Goal: Task Accomplishment & Management: Use online tool/utility

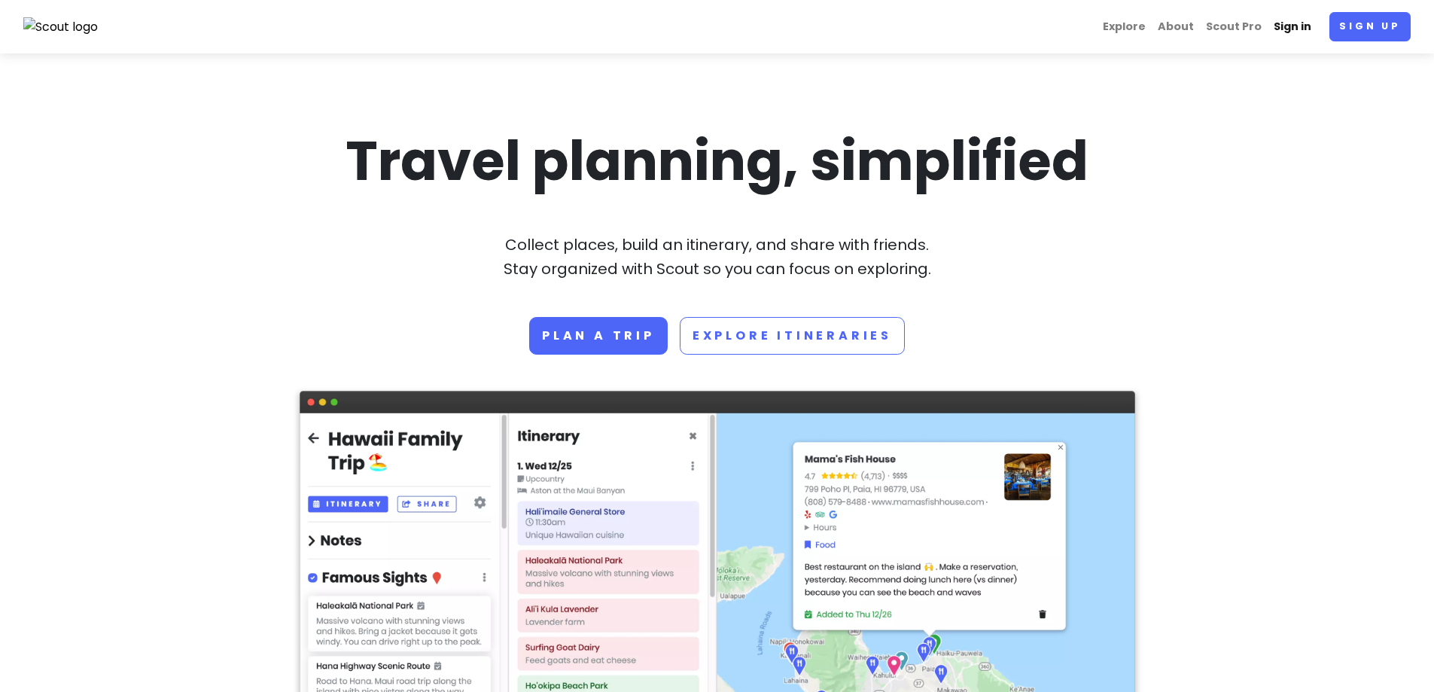
click at [1302, 26] on link "Sign in" at bounding box center [1292, 26] width 50 height 29
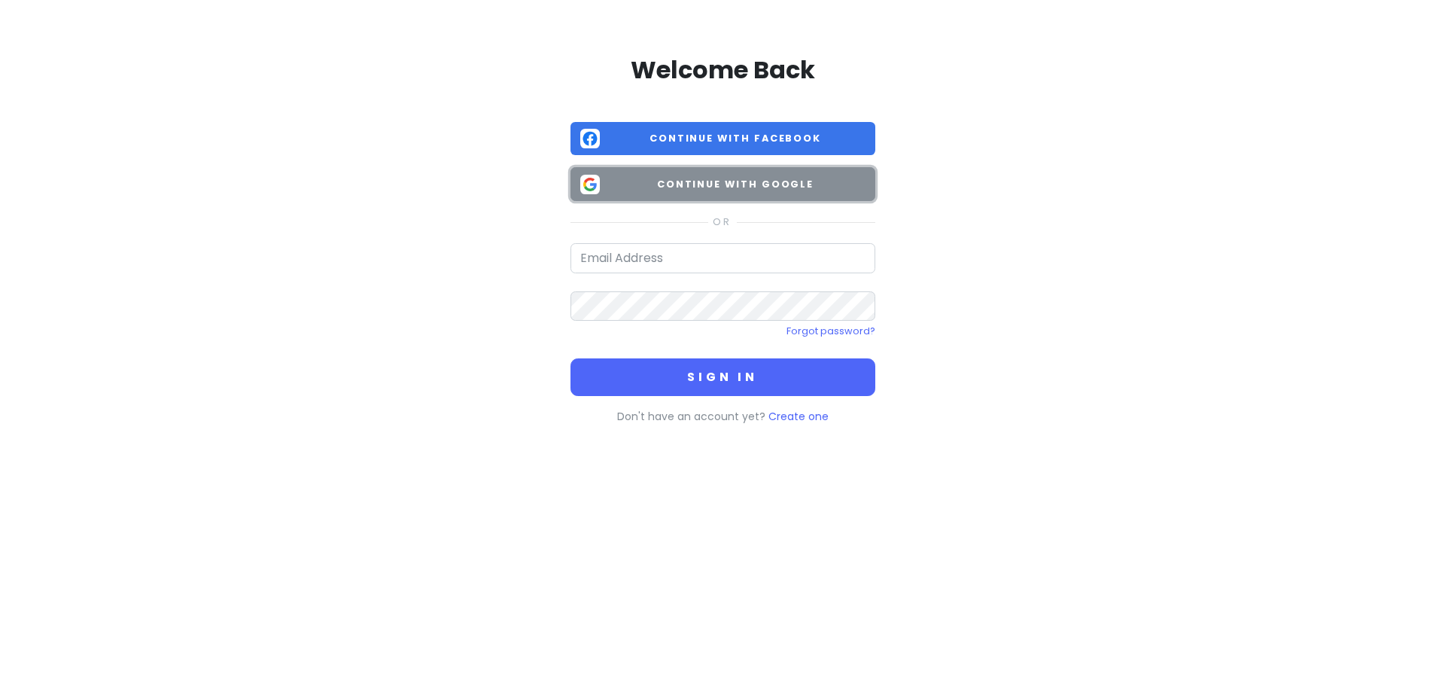
click at [661, 185] on span "Continue with Google" at bounding box center [736, 184] width 260 height 15
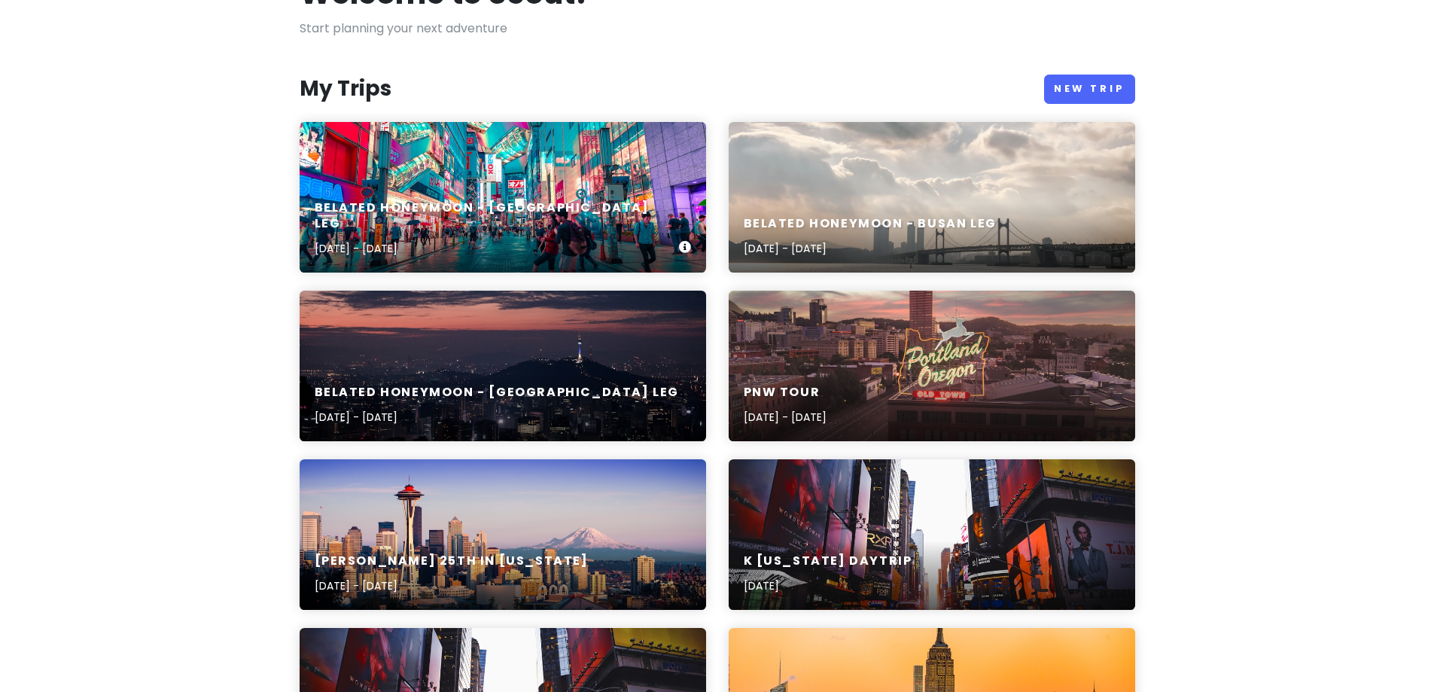
scroll to position [151, 0]
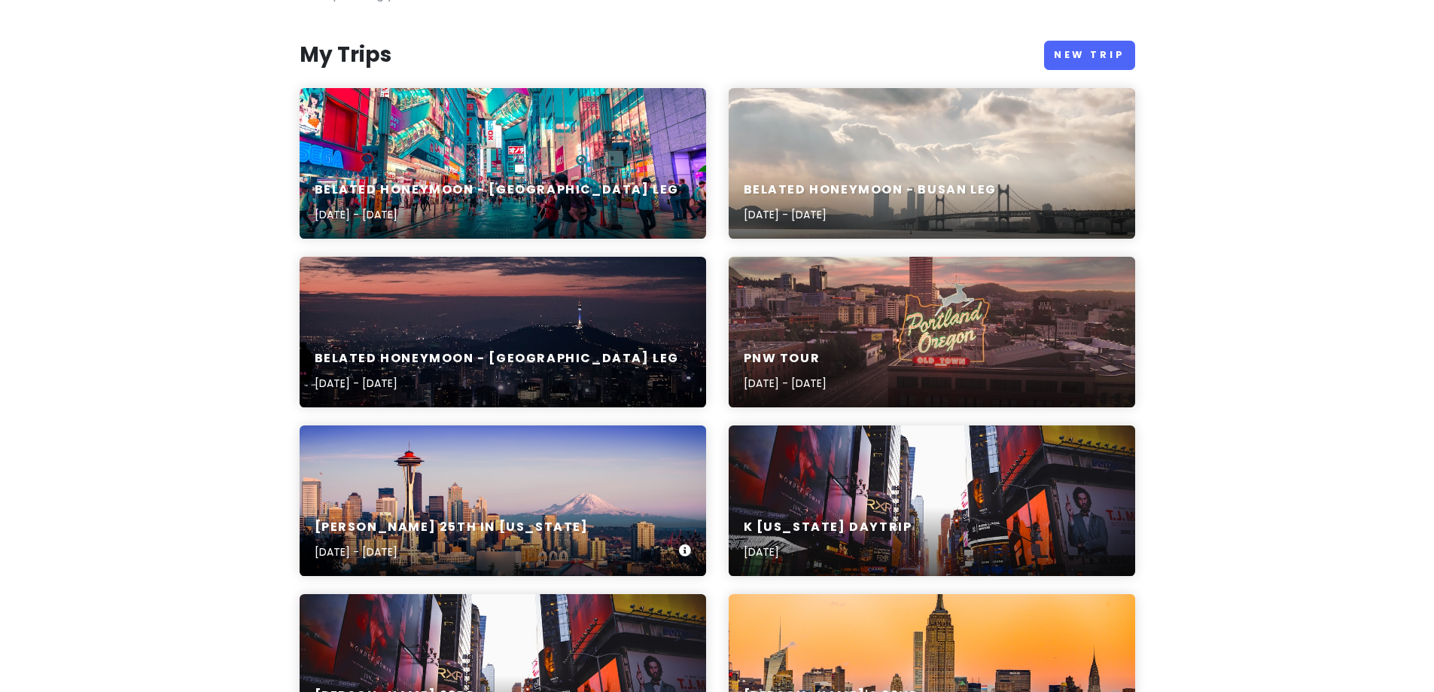
click at [578, 496] on div "[PERSON_NAME] 25th in [US_STATE] [DATE] - [DATE]" at bounding box center [503, 500] width 406 height 151
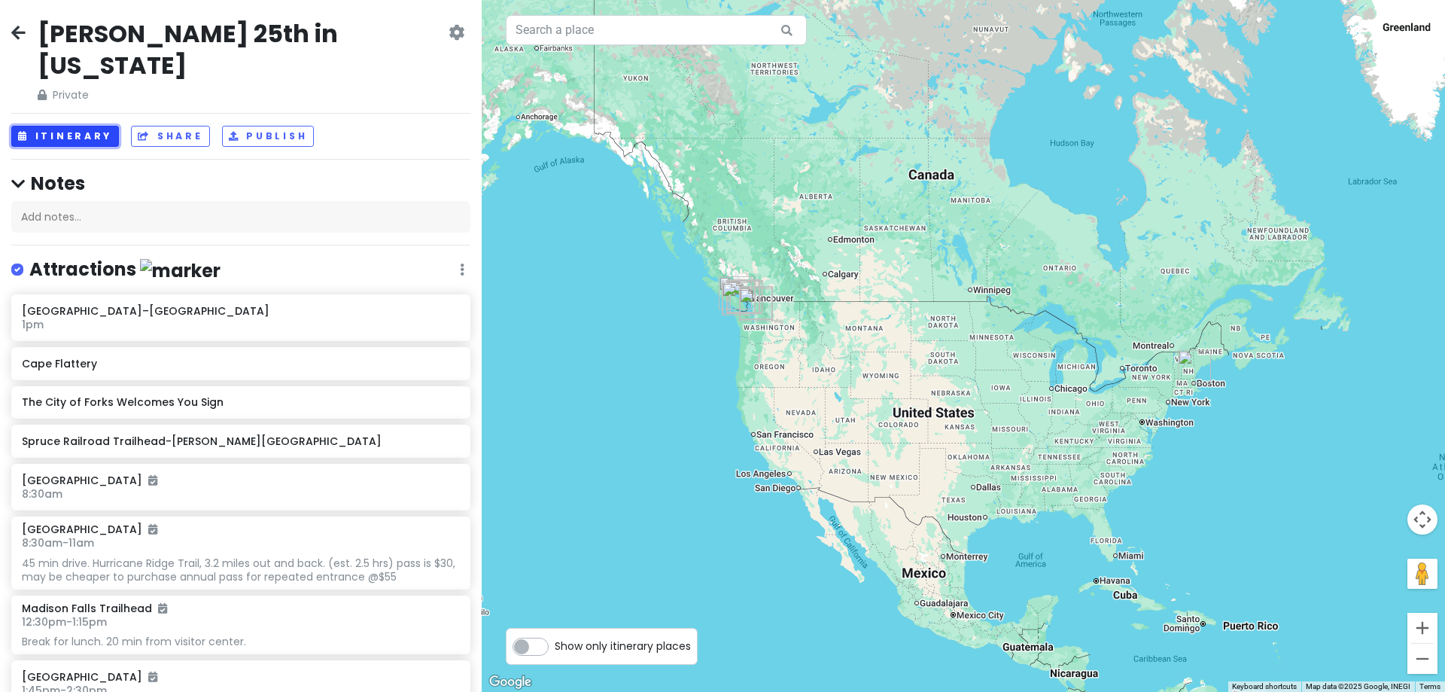
click at [104, 126] on button "Itinerary" at bounding box center [65, 137] width 108 height 22
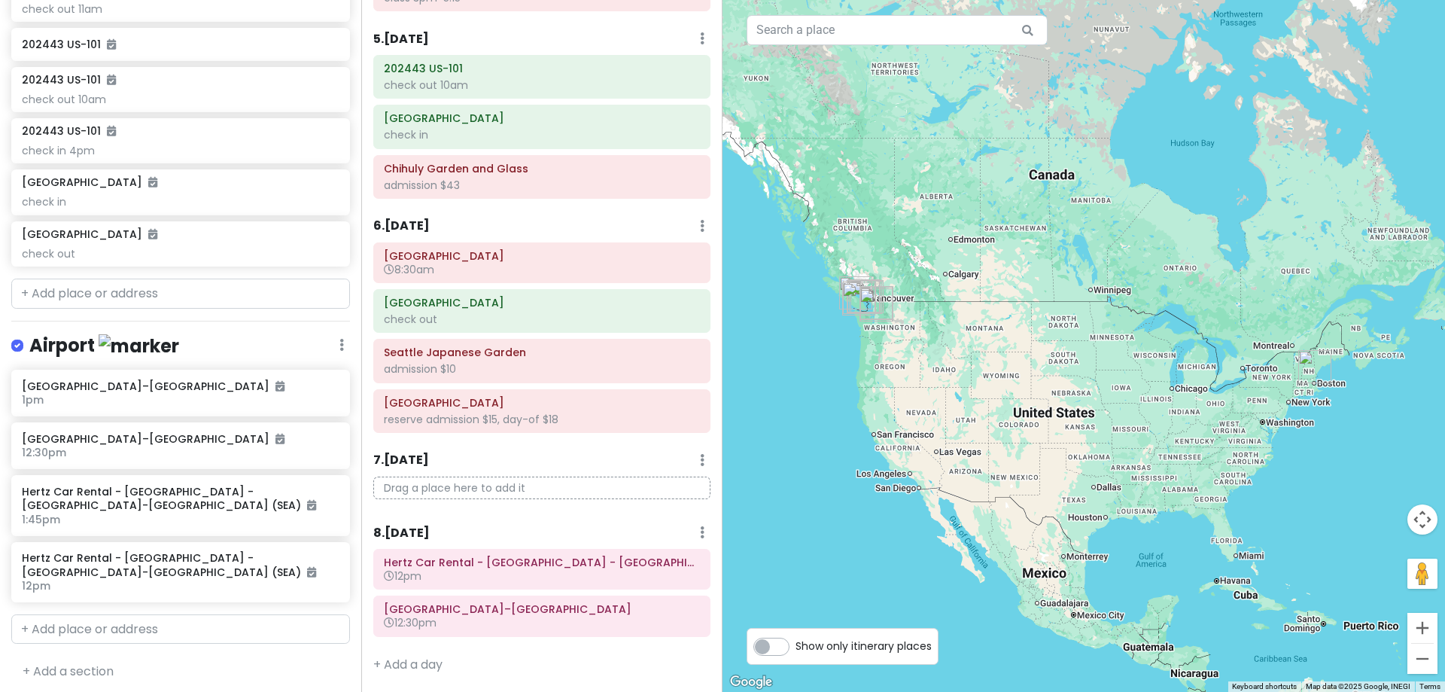
scroll to position [1339, 0]
click at [138, 287] on input "text" at bounding box center [180, 291] width 339 height 30
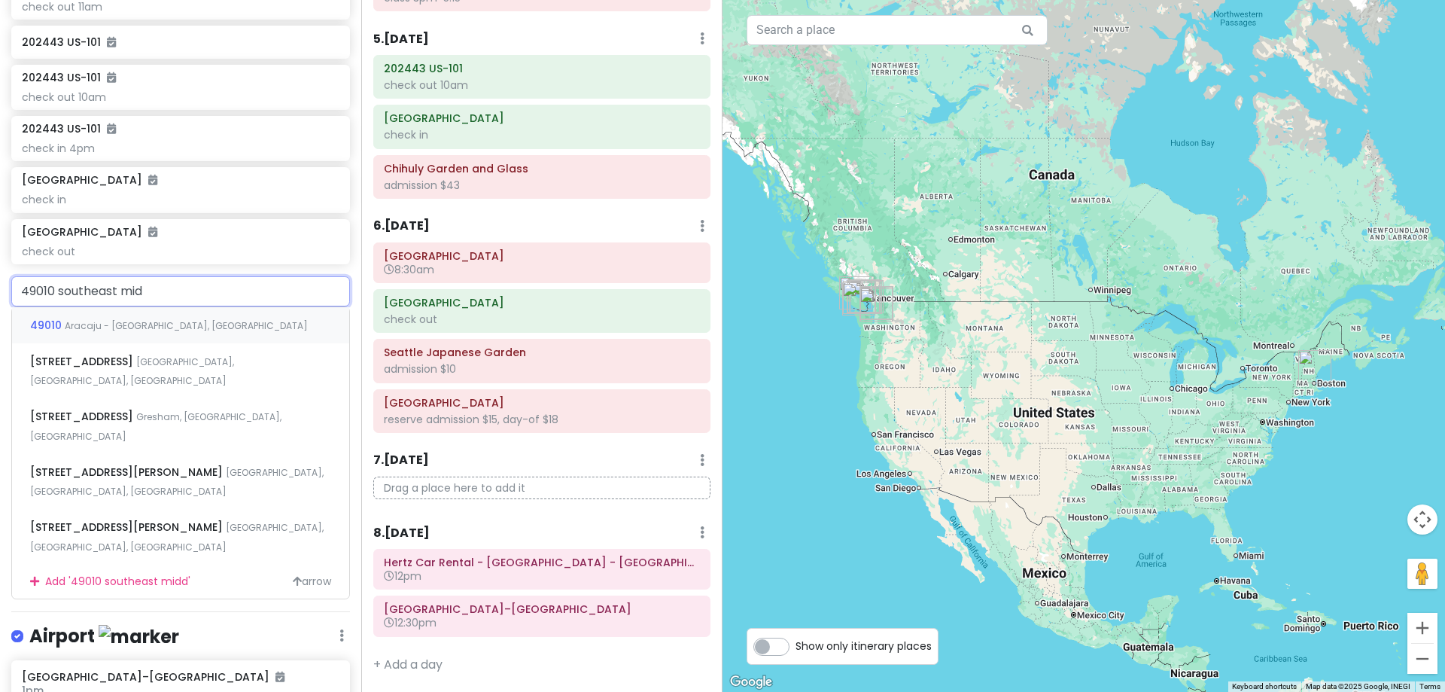
type input "49010 southeast midd"
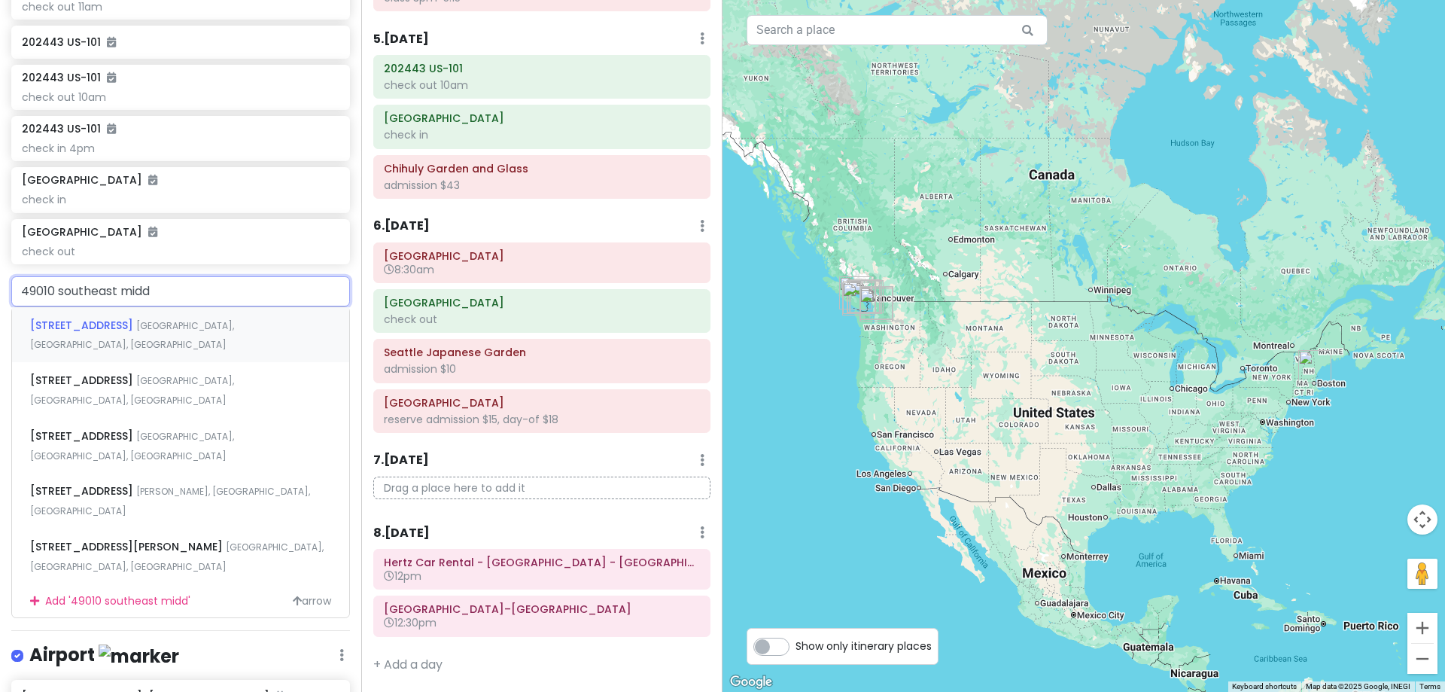
click at [136, 326] on span "[STREET_ADDRESS]" at bounding box center [83, 325] width 106 height 15
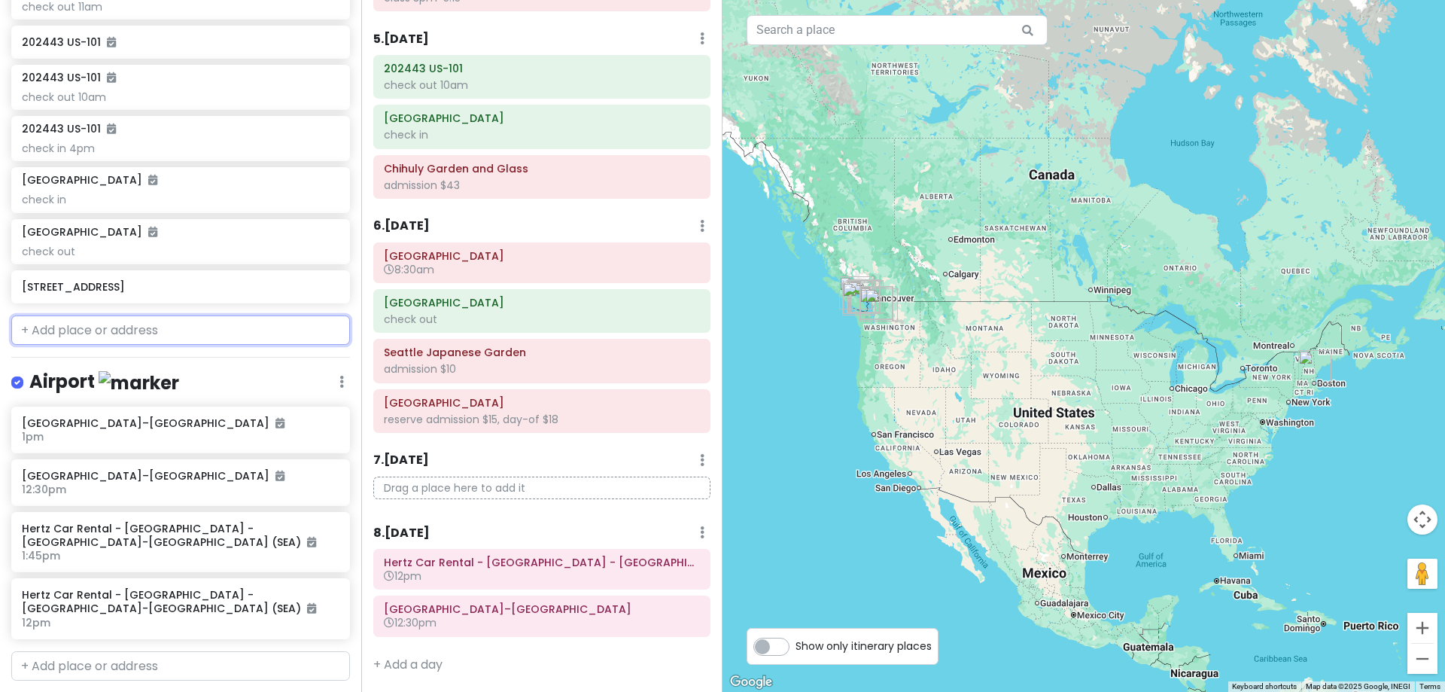
scroll to position [1378, 0]
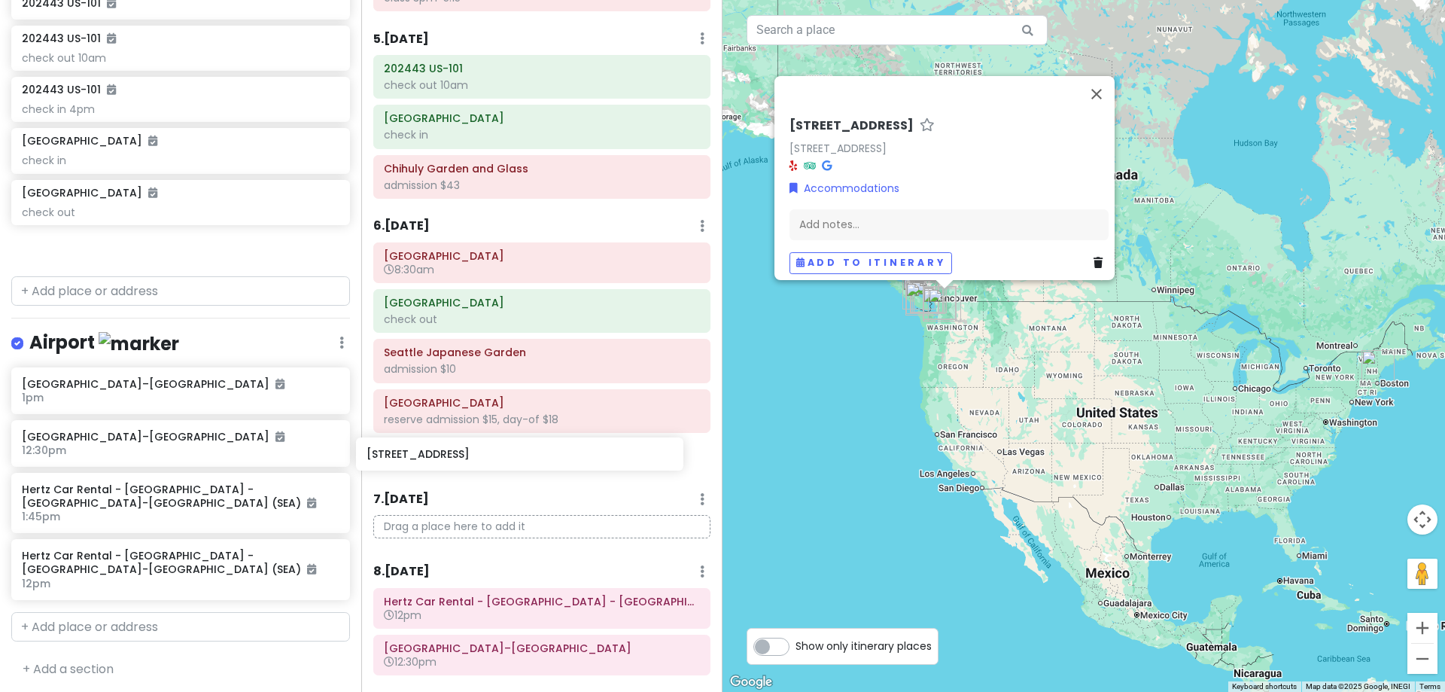
drag, startPoint x: 187, startPoint y: 249, endPoint x: 532, endPoint y: 459, distance: 403.6
click at [532, 459] on div "[PERSON_NAME] 25th in [US_STATE] Private Change Dates Make a Copy Delete Trip G…" at bounding box center [722, 346] width 1445 height 692
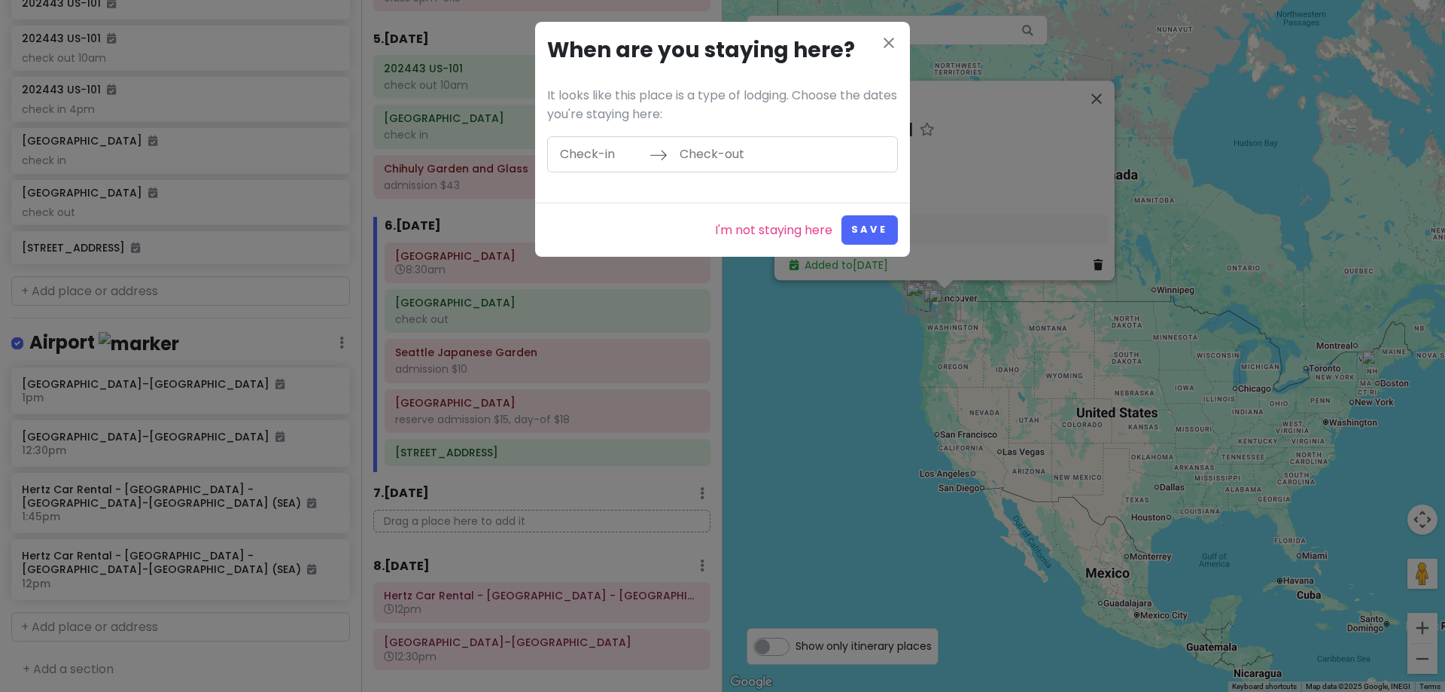
scroll to position [1340, 0]
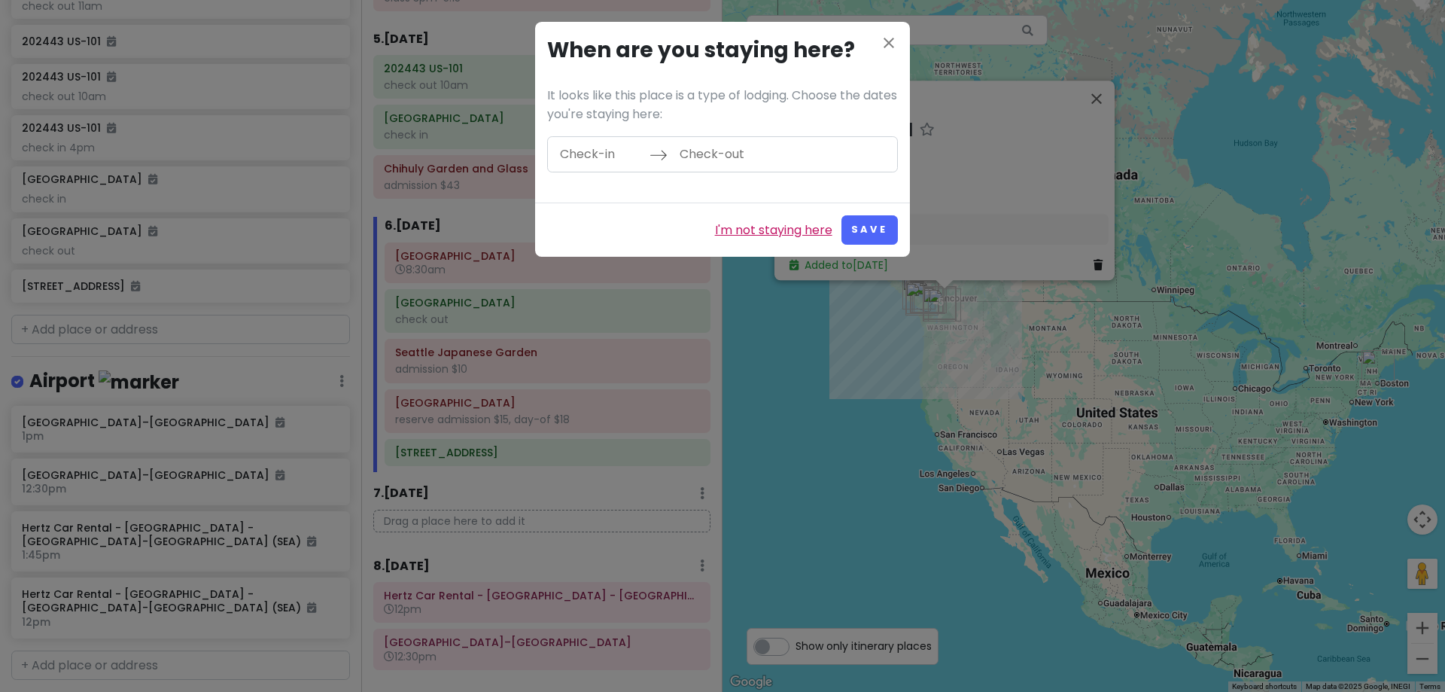
click at [740, 224] on link "I'm not staying here" at bounding box center [773, 231] width 117 height 20
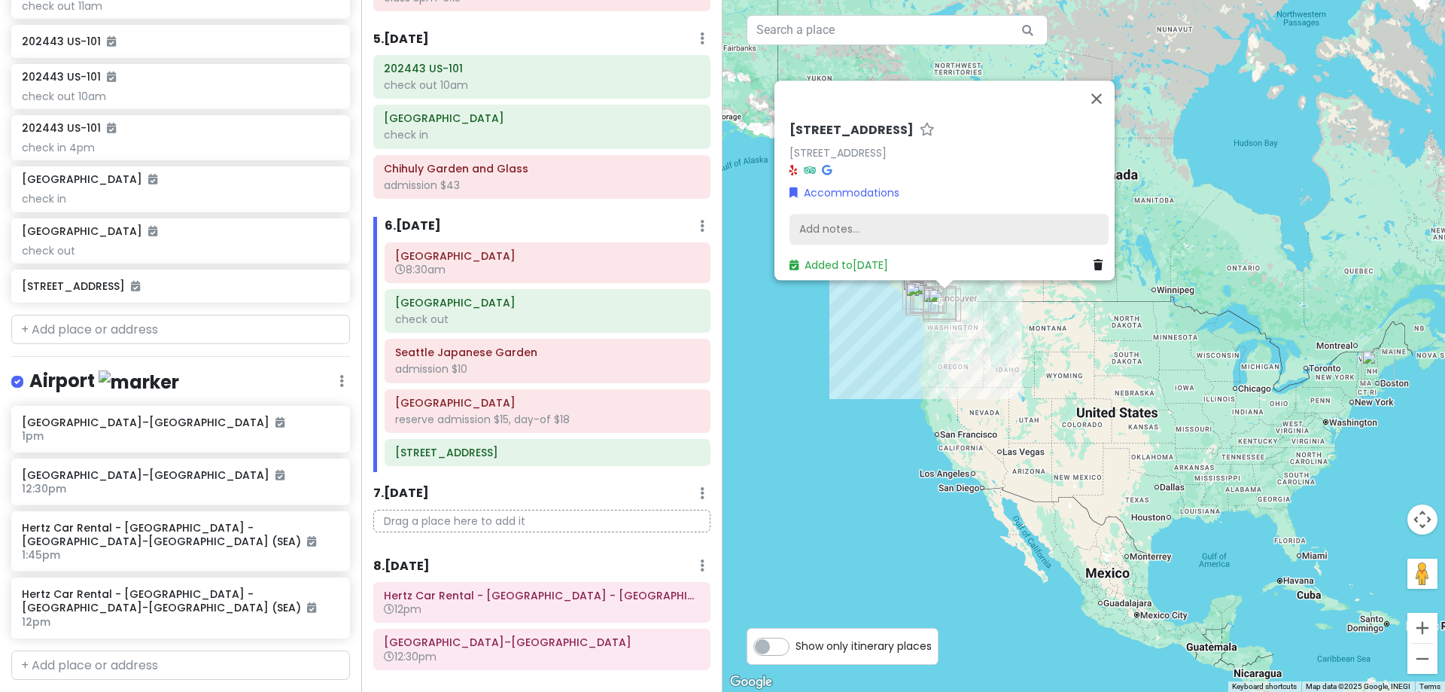
click at [818, 217] on div "Add notes..." at bounding box center [948, 230] width 319 height 32
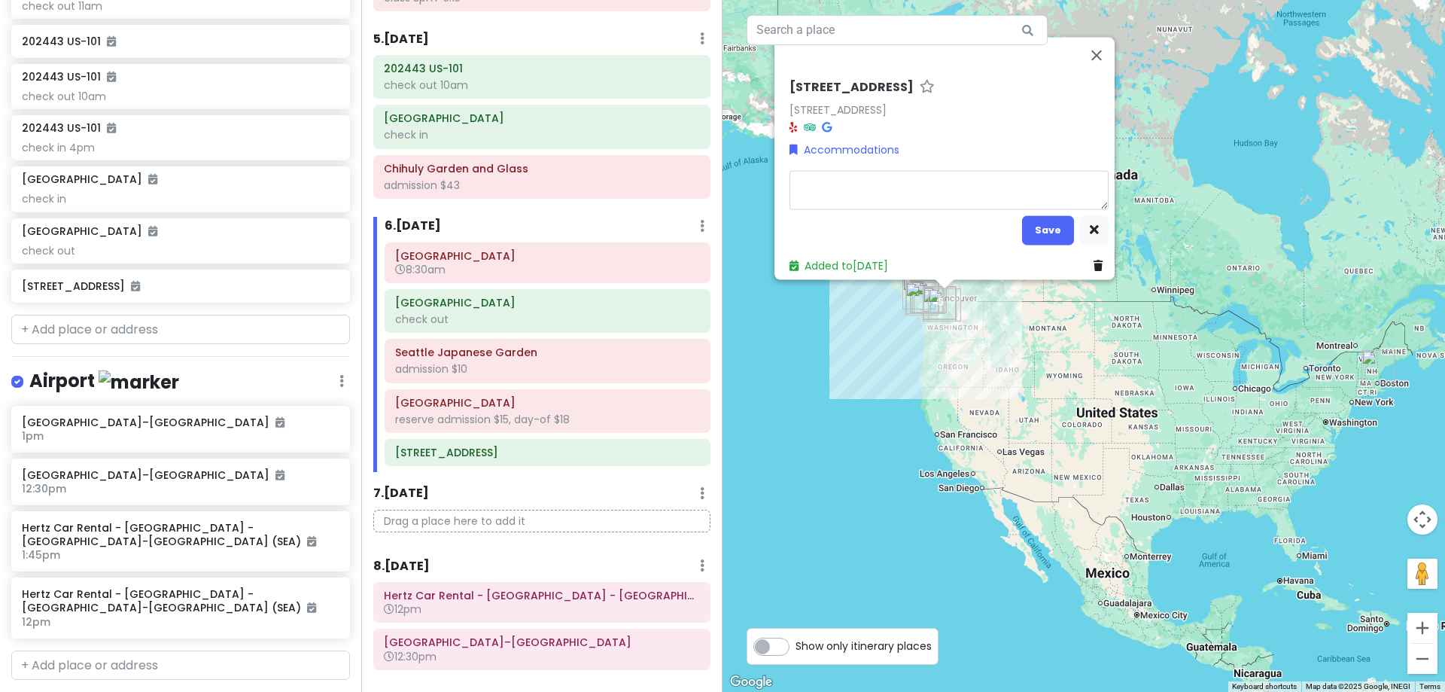
type textarea "x"
type textarea "c"
type textarea "x"
type textarea "ch"
type textarea "x"
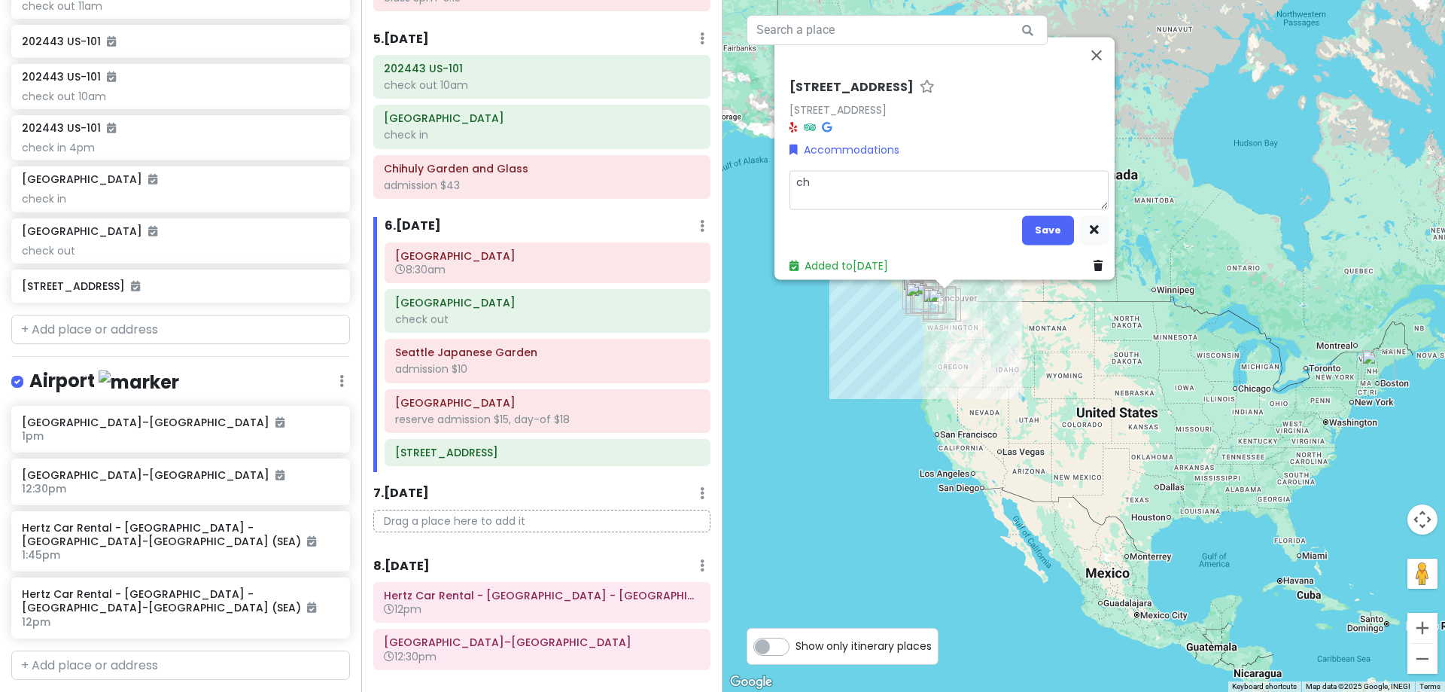
type textarea "che"
type textarea "x"
type textarea "chec"
type textarea "x"
type textarea "check"
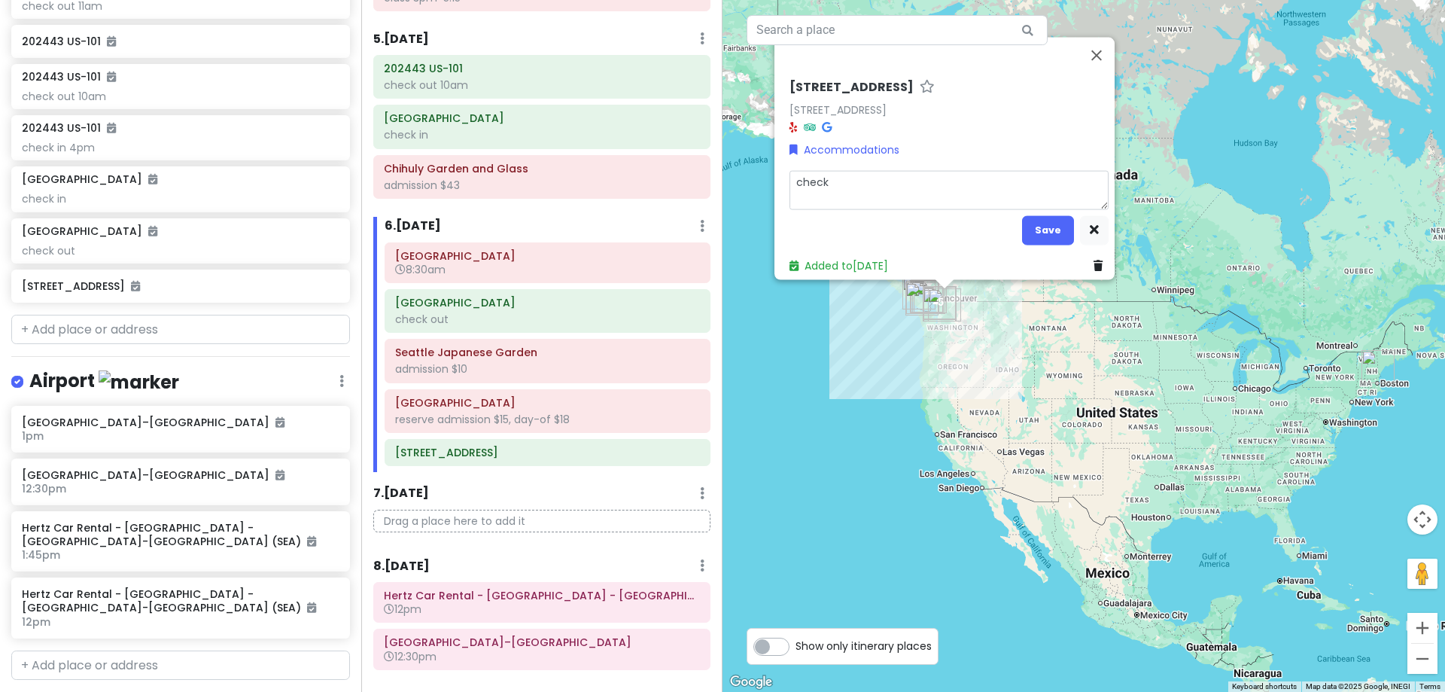
type textarea "x"
type textarea "check-"
type textarea "x"
type textarea "check-i"
type textarea "x"
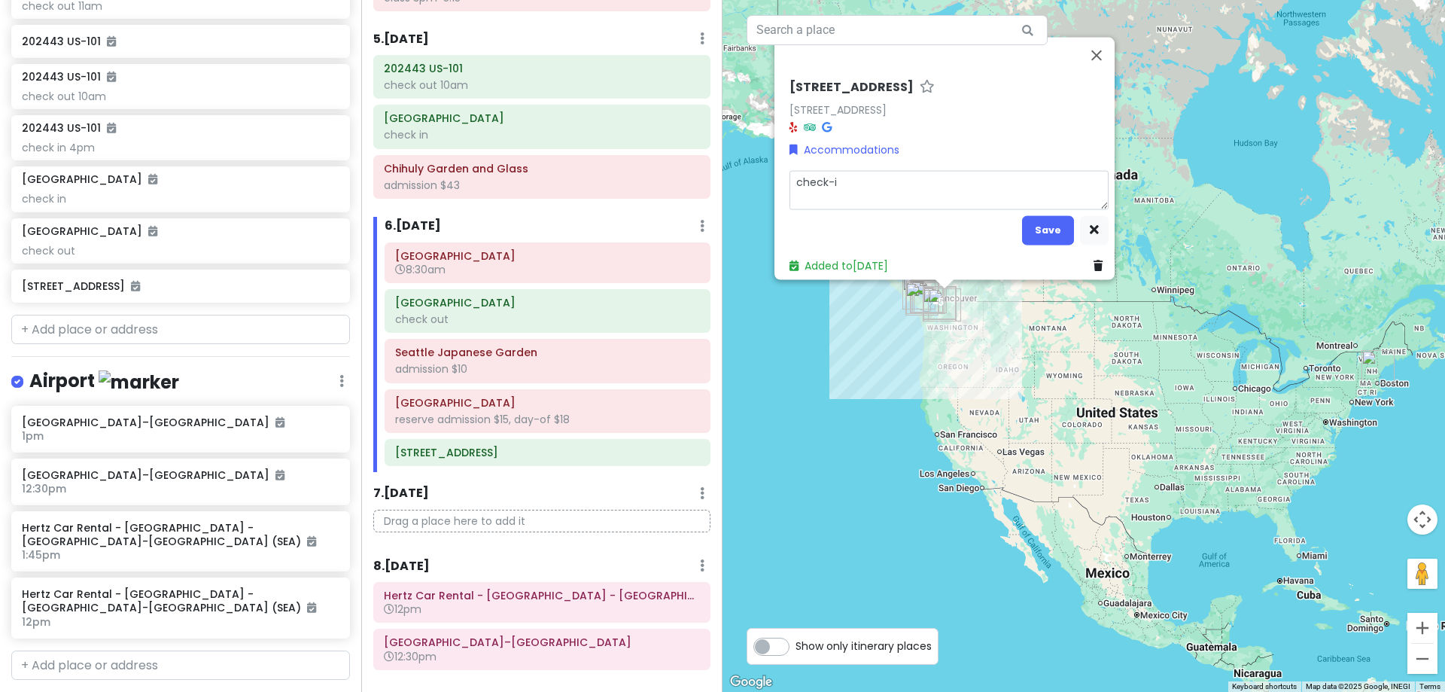
type textarea "check-in"
type textarea "x"
type textarea "check-in"
type textarea "x"
type textarea "check-in 3"
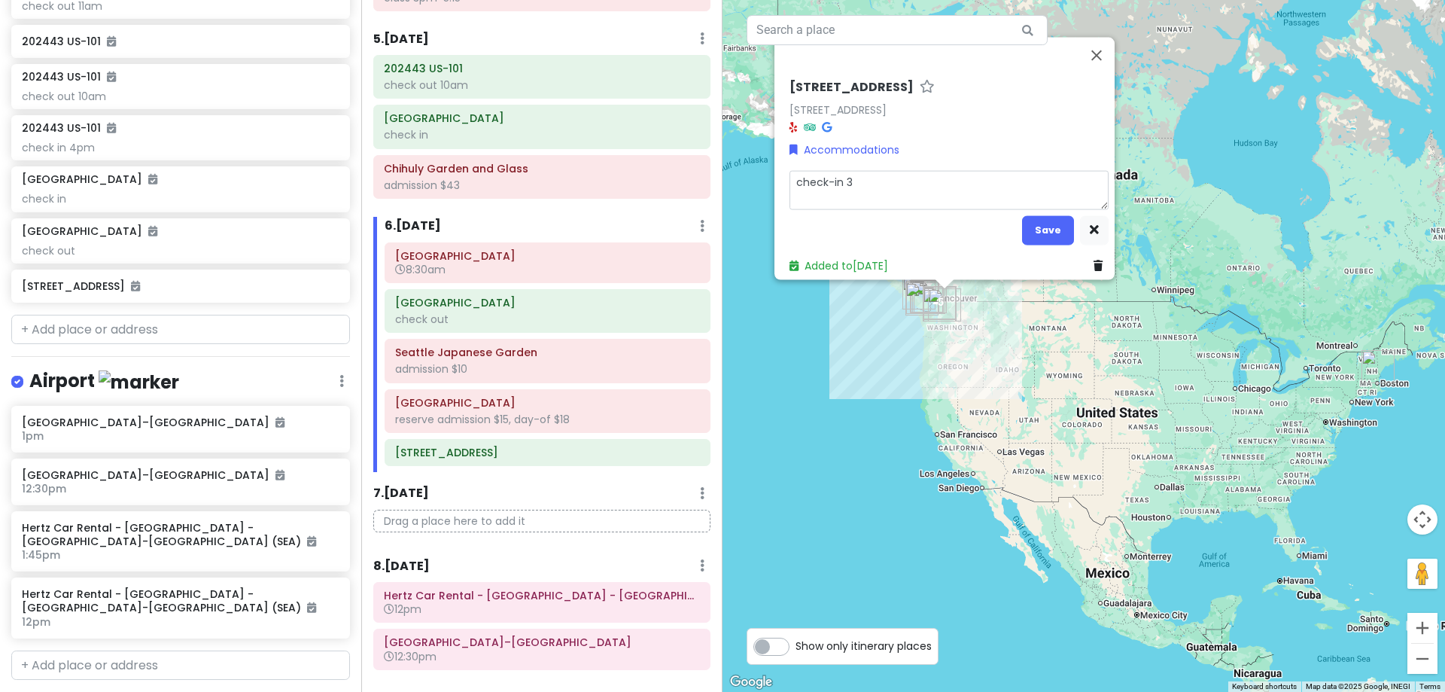
type textarea "x"
type textarea "check-in 3p"
type textarea "x"
type textarea "check-in 3pm"
click at [1039, 222] on button "Save" at bounding box center [1048, 229] width 52 height 29
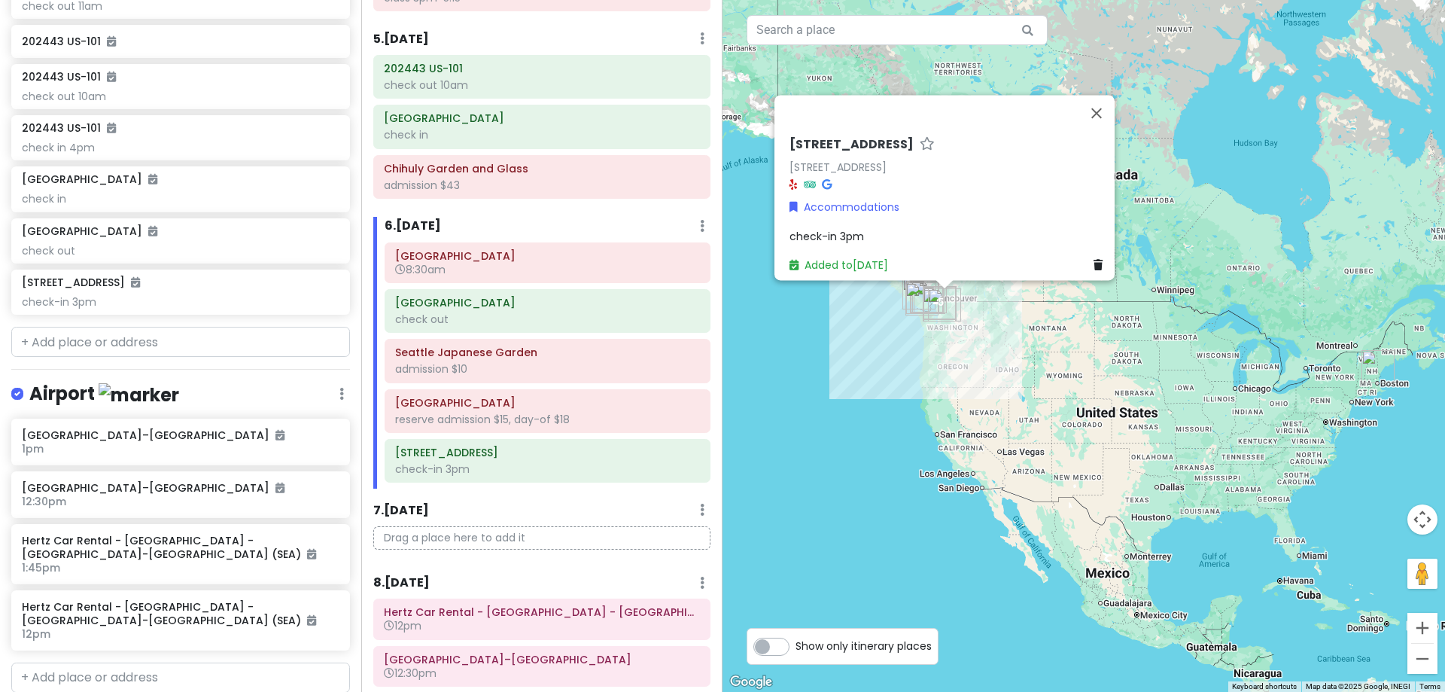
scroll to position [1352, 0]
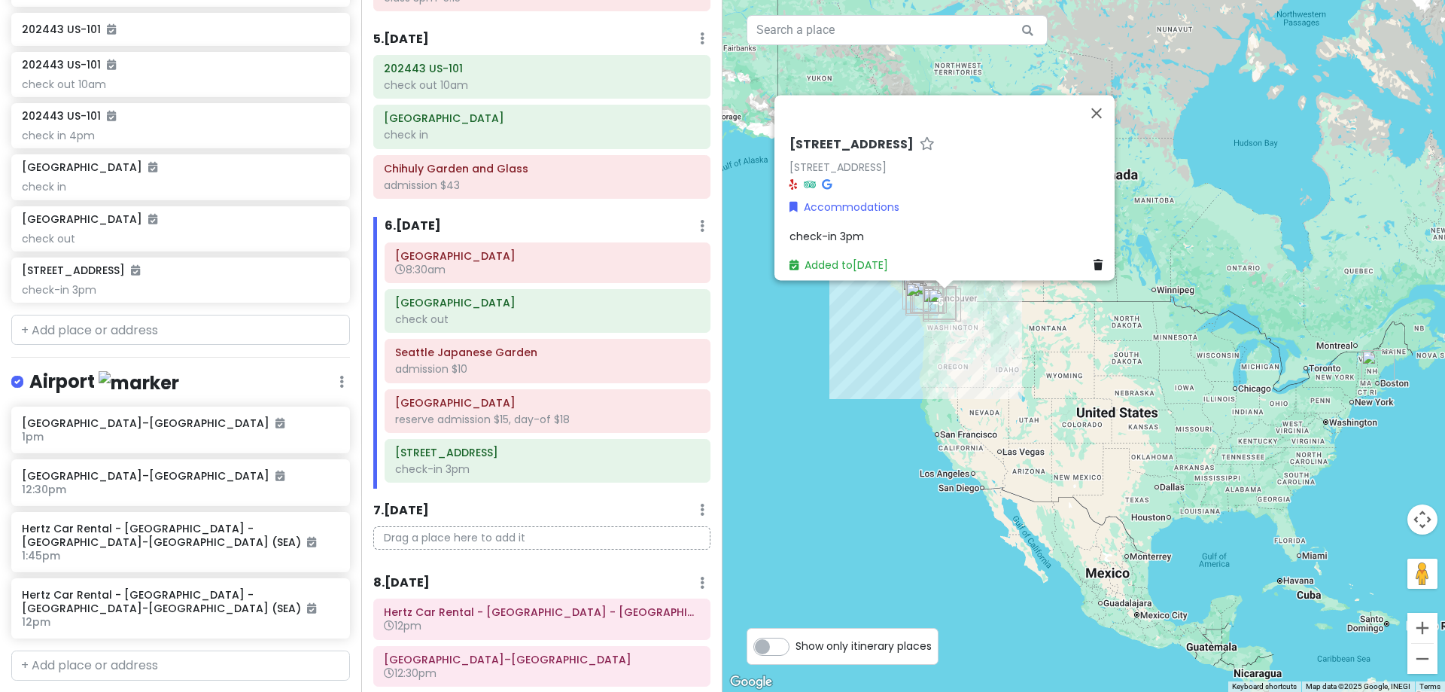
click at [431, 219] on h6 "6 . [DATE]" at bounding box center [413, 226] width 56 height 16
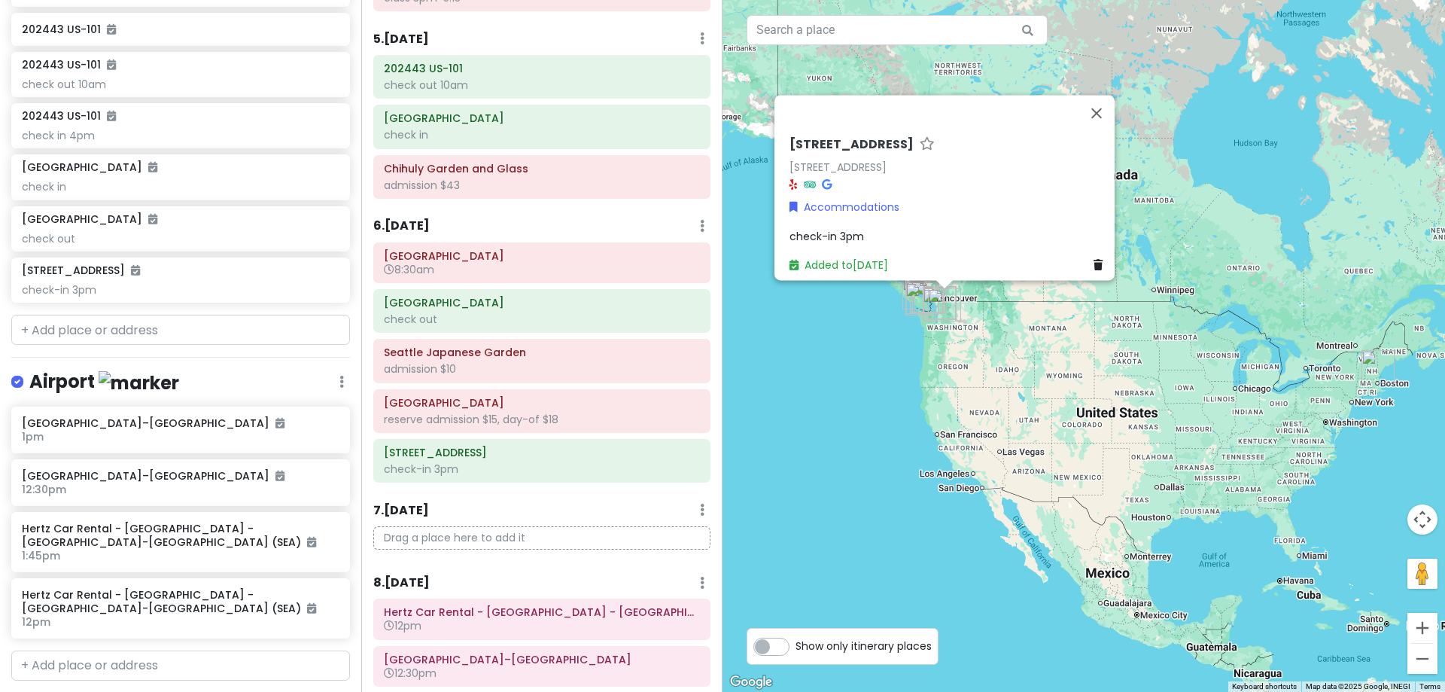
click at [1371, 369] on img "Harvard University" at bounding box center [1377, 366] width 45 height 45
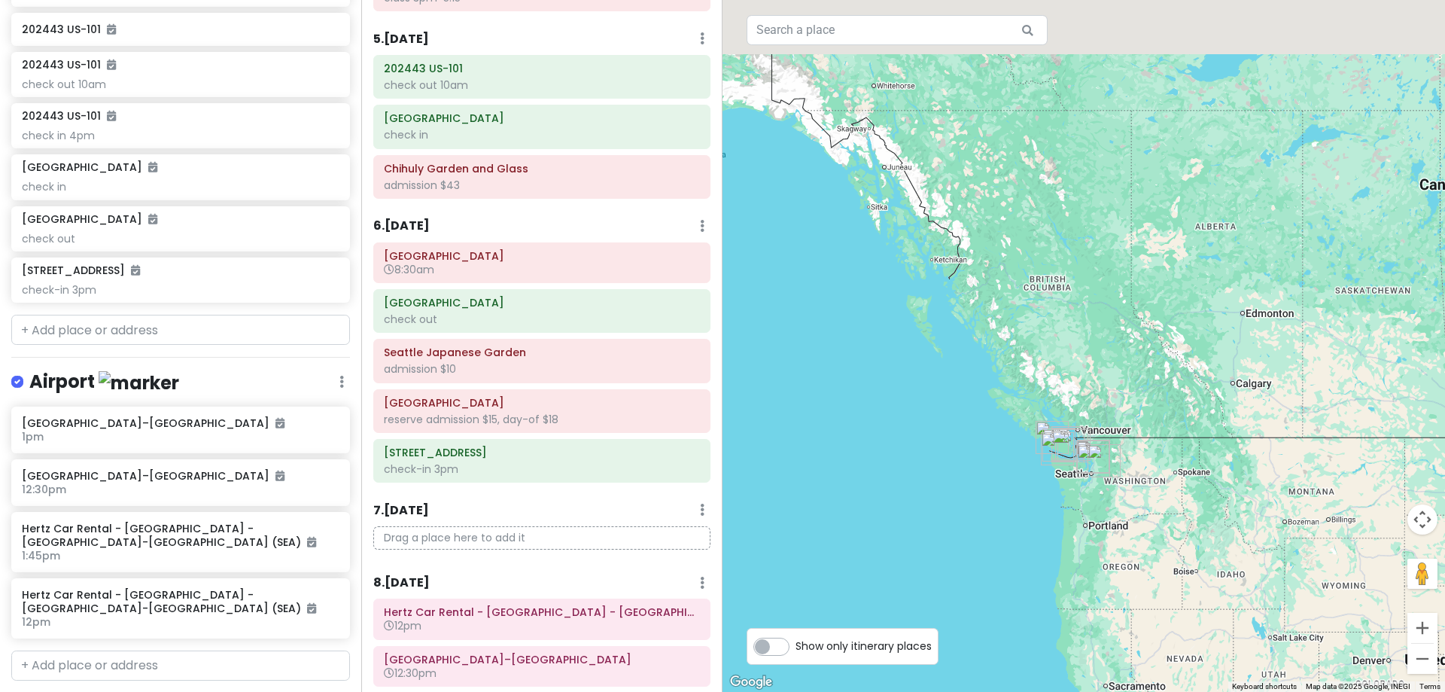
drag, startPoint x: 783, startPoint y: 302, endPoint x: 1172, endPoint y: 552, distance: 462.8
click at [1172, 552] on div "[GEOGRAPHIC_DATA] 4.6 (5,926) [US_STATE][GEOGRAPHIC_DATA], [GEOGRAPHIC_DATA] [P…" at bounding box center [1083, 346] width 722 height 692
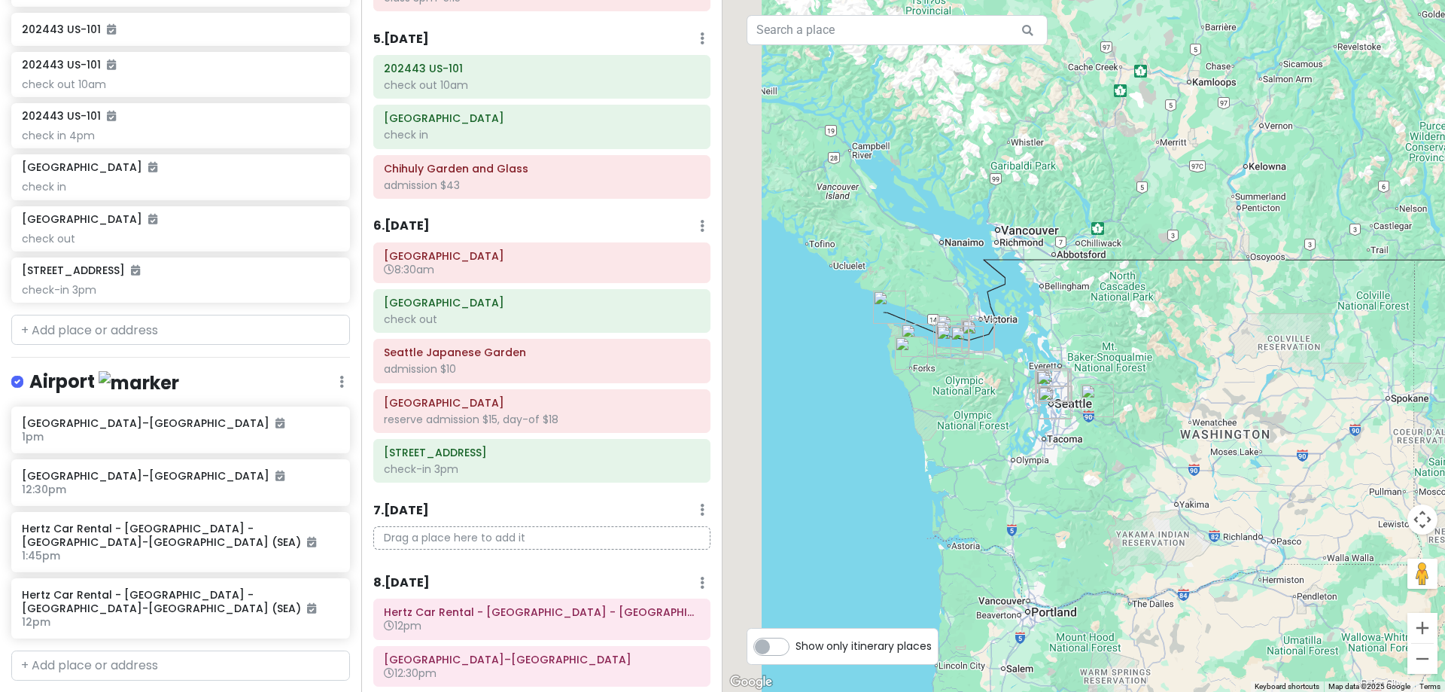
drag, startPoint x: 987, startPoint y: 381, endPoint x: 1166, endPoint y: 475, distance: 202.3
click at [1166, 475] on div "[GEOGRAPHIC_DATA] 4.6 (5,926) [US_STATE][GEOGRAPHIC_DATA], [GEOGRAPHIC_DATA] [P…" at bounding box center [1083, 346] width 722 height 692
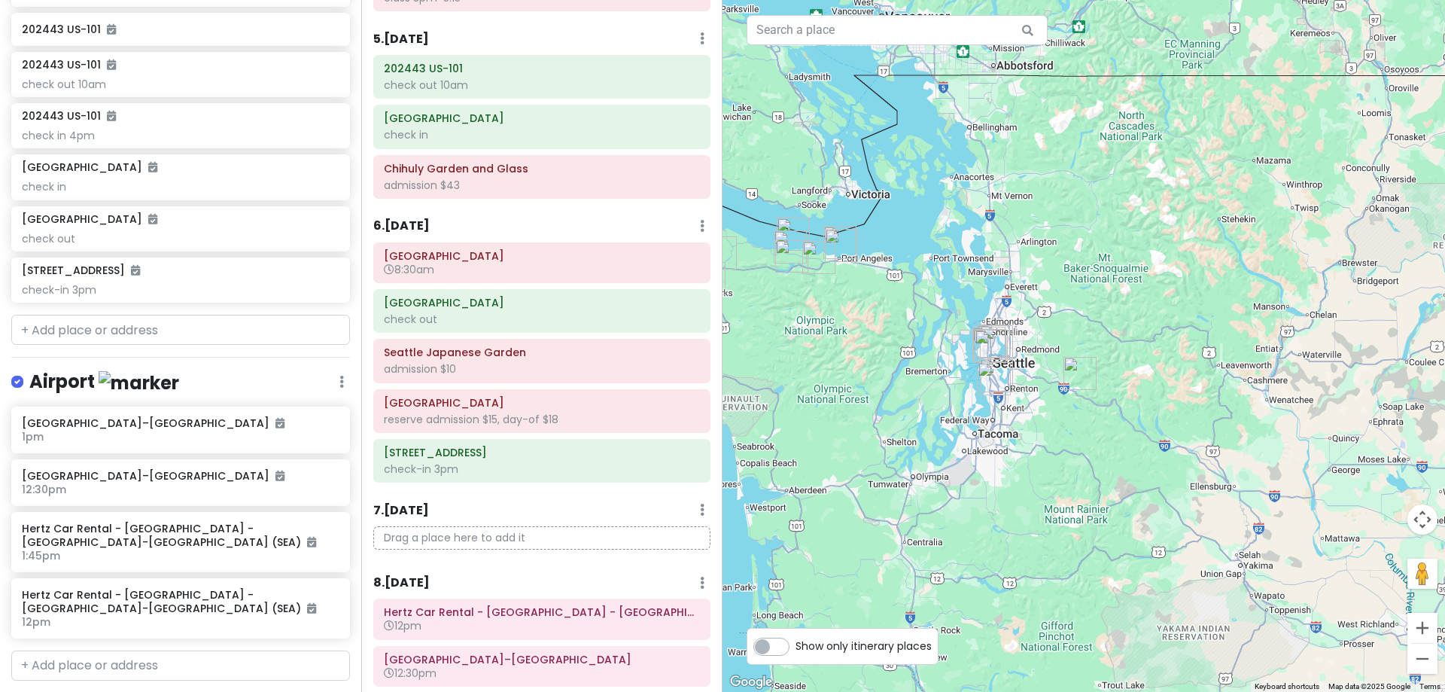
click at [439, 217] on div "6 . [DATE] Add Day Notes Delete Day" at bounding box center [541, 230] width 337 height 26
click at [424, 221] on h6 "6 . [DATE]" at bounding box center [401, 226] width 56 height 16
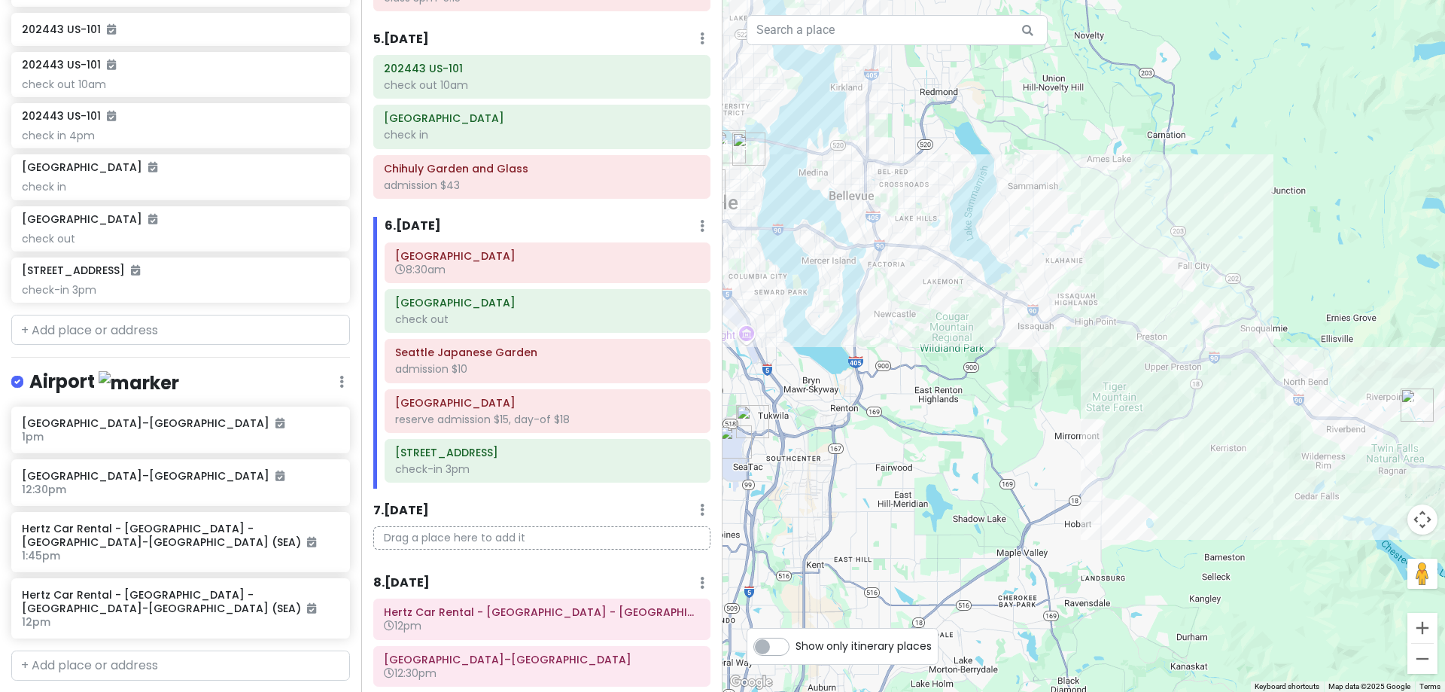
drag, startPoint x: 1096, startPoint y: 443, endPoint x: 883, endPoint y: 607, distance: 268.8
click at [852, 655] on div "To navigate the map with touch gestures double-tap and hold your finger on the …" at bounding box center [1083, 346] width 722 height 692
